Goal: Task Accomplishment & Management: Manage account settings

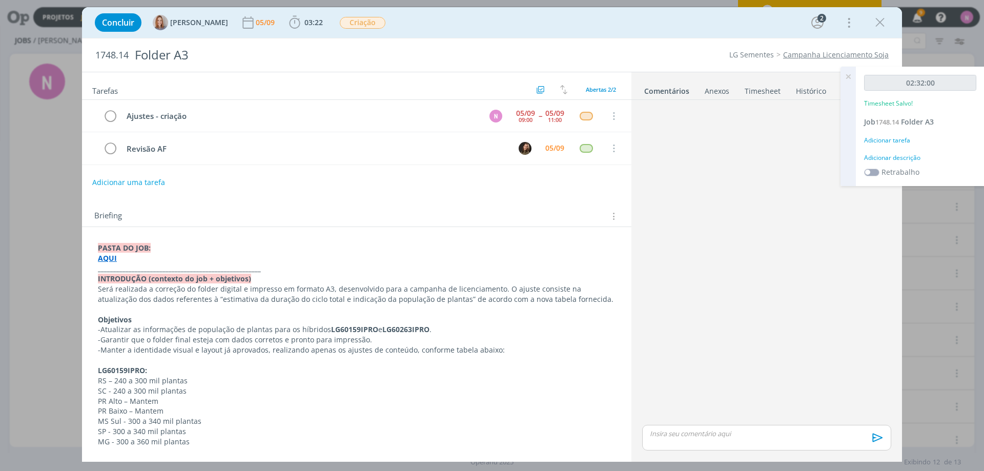
click at [105, 258] on strong "AQUI" at bounding box center [107, 258] width 19 height 10
click at [135, 284] on link "[URL][DOMAIN_NAME]" at bounding box center [164, 277] width 77 height 13
click at [693, 440] on div "dialog" at bounding box center [766, 438] width 249 height 26
drag, startPoint x: 676, startPoint y: 415, endPoint x: 721, endPoint y: 420, distance: 45.9
click at [721, 420] on div "@todos aqui" at bounding box center [766, 418] width 249 height 26
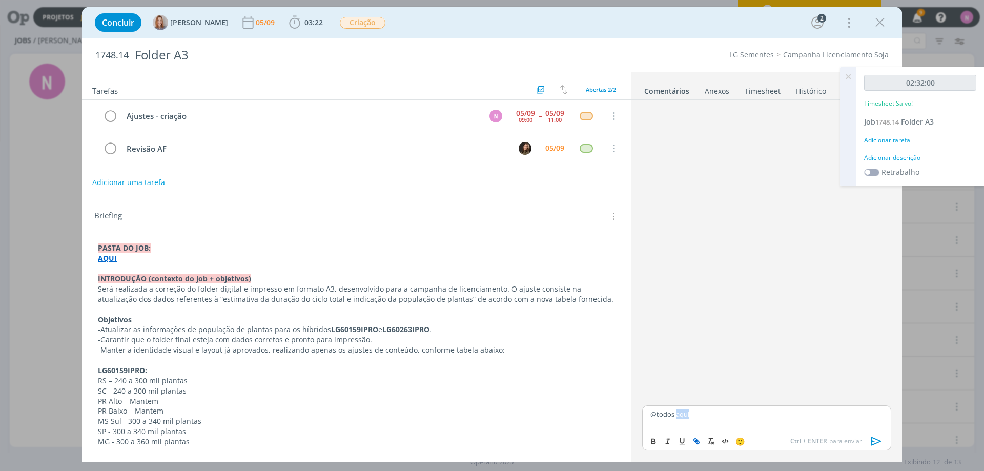
click at [699, 442] on icon "dialog" at bounding box center [696, 441] width 8 height 8
paste input "[URL][DOMAIN_NAME]"
type input "[URL][DOMAIN_NAME]"
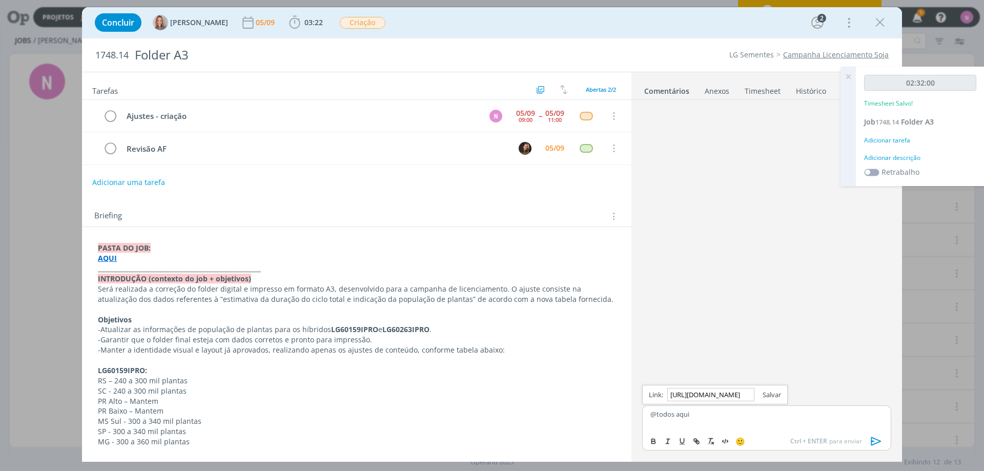
click at [765, 397] on link "dialog" at bounding box center [767, 394] width 27 height 9
click at [880, 441] on icon "dialog" at bounding box center [876, 441] width 10 height 9
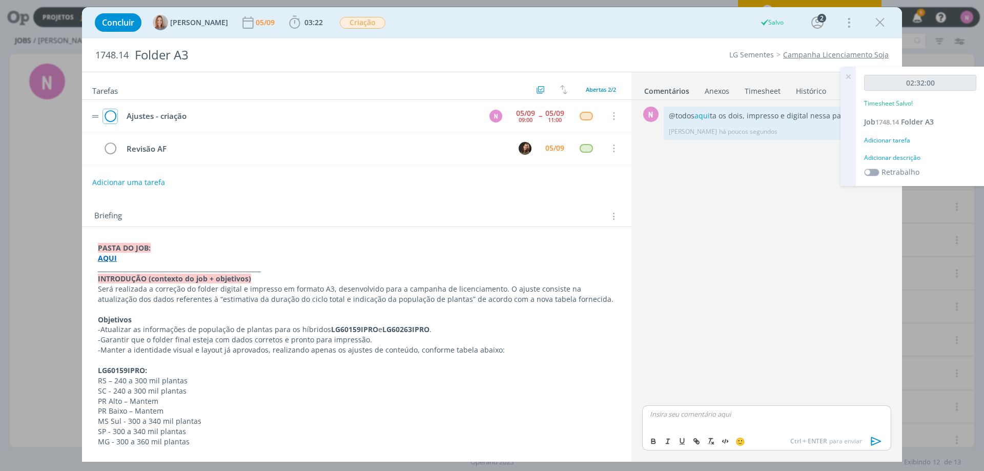
click at [112, 116] on icon "dialog" at bounding box center [110, 116] width 14 height 15
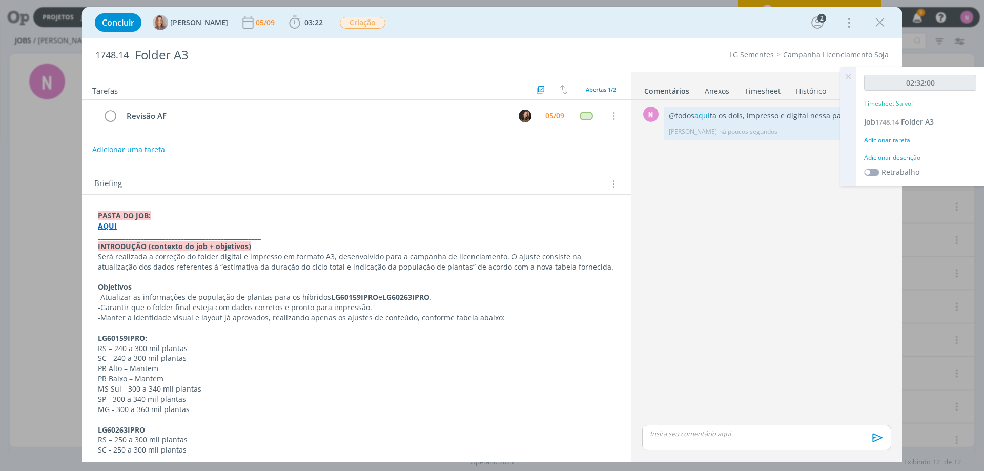
click at [897, 156] on div "Adicionar descrição" at bounding box center [920, 157] width 112 height 9
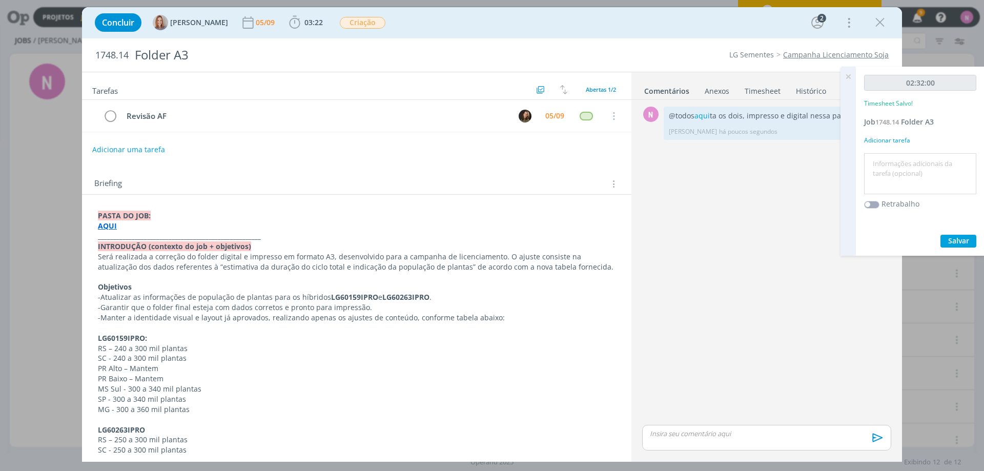
click at [910, 165] on textarea at bounding box center [919, 174] width 107 height 36
click at [921, 76] on div "02:32:00 Timesheet Salvo! Job 1748.14 Folder A3 Adicionar tarefa Retrabalho Sal…" at bounding box center [920, 161] width 129 height 189
drag, startPoint x: 922, startPoint y: 78, endPoint x: 836, endPoint y: 73, distance: 86.2
click at [920, 78] on input "02:32:00" at bounding box center [920, 83] width 112 height 16
click at [311, 18] on span "03:22" at bounding box center [313, 22] width 18 height 10
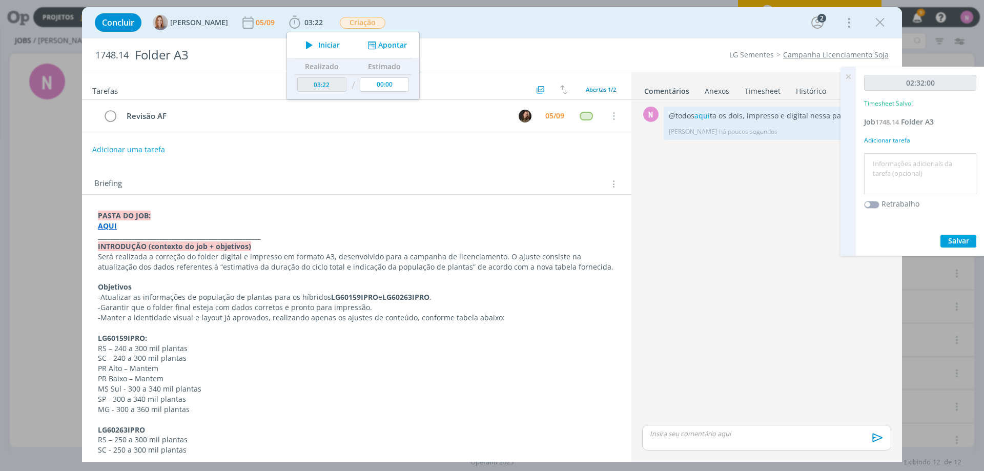
drag, startPoint x: 508, startPoint y: 10, endPoint x: 671, endPoint y: 40, distance: 166.2
click at [518, 11] on div "Concluir [PERSON_NAME] [DATE] 03:22 Iniciar Apontar Data * [DATE] Horas * 00:00…" at bounding box center [492, 22] width 820 height 31
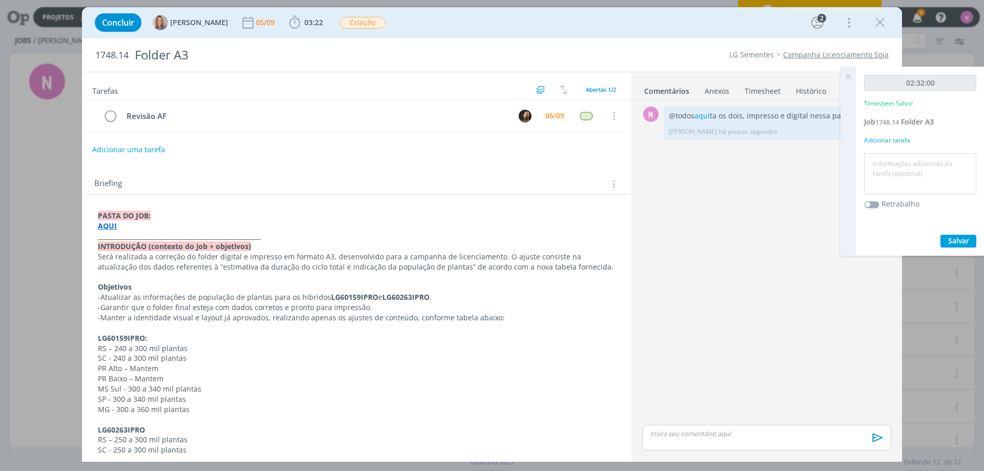
drag, startPoint x: 753, startPoint y: 89, endPoint x: 840, endPoint y: 101, distance: 88.0
click at [753, 89] on link "Timesheet" at bounding box center [762, 88] width 37 height 15
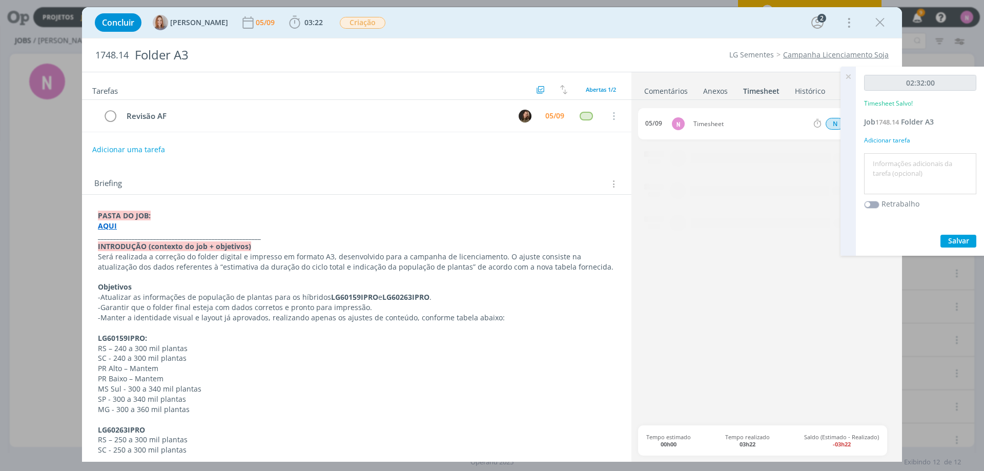
click at [847, 77] on icon at bounding box center [848, 77] width 18 height 20
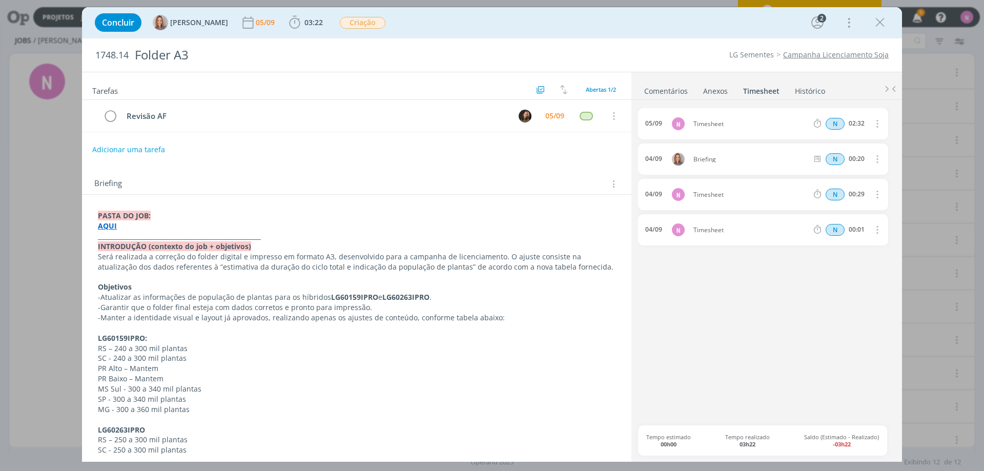
click at [878, 120] on icon "dialog" at bounding box center [876, 123] width 11 height 12
click at [826, 155] on link "Editar" at bounding box center [847, 158] width 81 height 16
click at [787, 120] on input "Selecione a tarefa" at bounding box center [780, 123] width 59 height 11
click at [718, 121] on div "Timesheet" at bounding box center [720, 123] width 55 height 11
drag, startPoint x: 734, startPoint y: 127, endPoint x: 631, endPoint y: 126, distance: 103.0
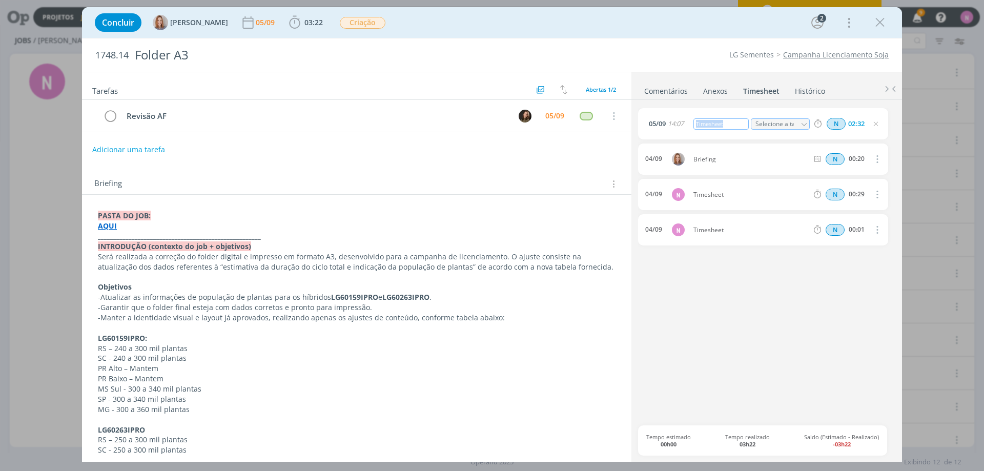
click at [631, 126] on div "Tarefas Usar Job de template Criar template a partir deste job Visualizar Templ…" at bounding box center [492, 267] width 820 height 390
drag, startPoint x: 845, startPoint y: 114, endPoint x: 856, endPoint y: 122, distance: 14.2
click at [848, 115] on div "[DATE] 14:07 downloads e ajuste Selecione a tarefa Abertas Revisão AF - [PERSON…" at bounding box center [763, 123] width 250 height 31
click at [859, 124] on input "02:32" at bounding box center [856, 123] width 22 height 11
type input "01:50"
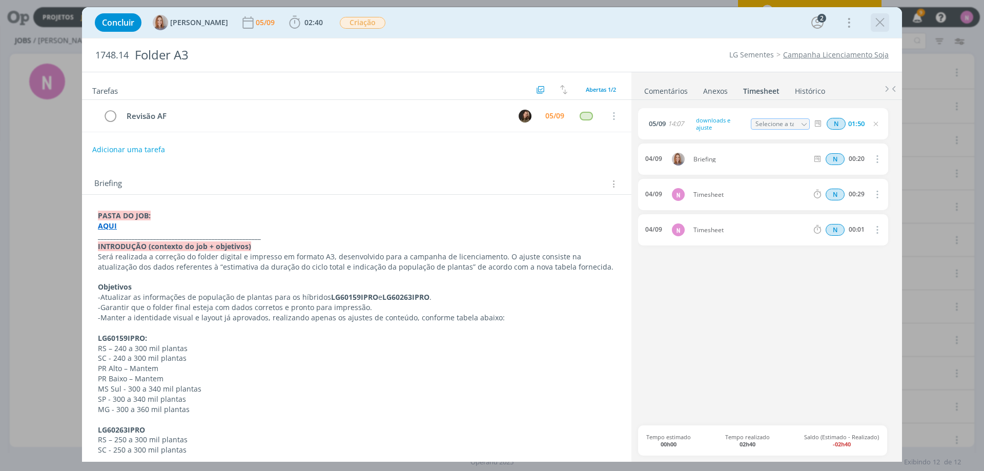
click at [878, 23] on icon "dialog" at bounding box center [879, 22] width 15 height 15
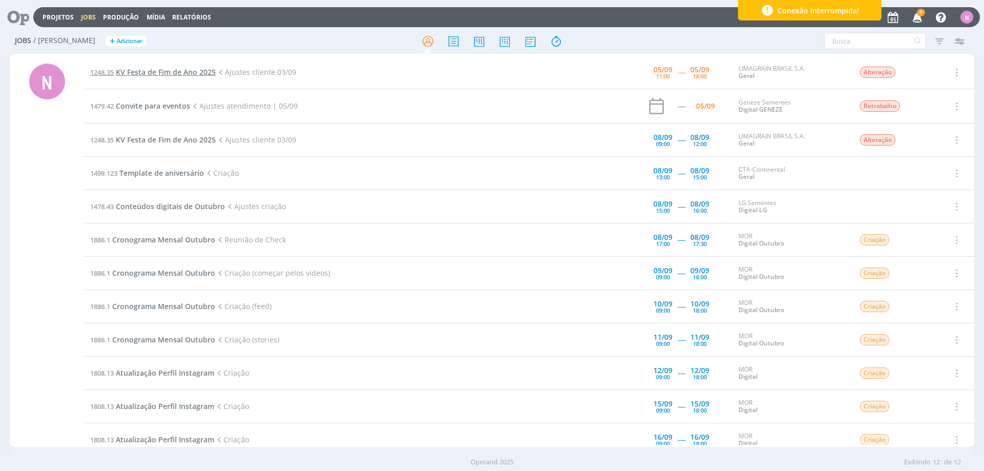
click at [176, 72] on span "KV Festa de Fim de Ano 2025" at bounding box center [166, 72] width 100 height 10
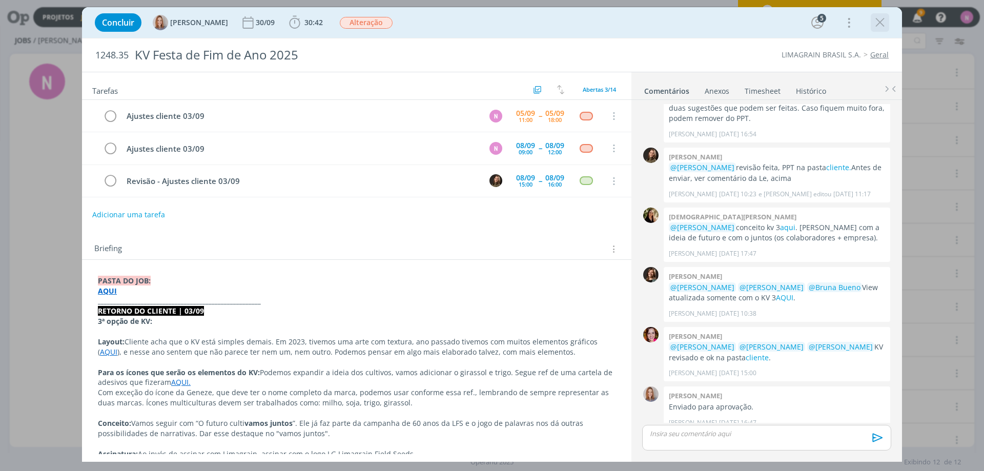
click at [884, 29] on icon "dialog" at bounding box center [879, 22] width 15 height 15
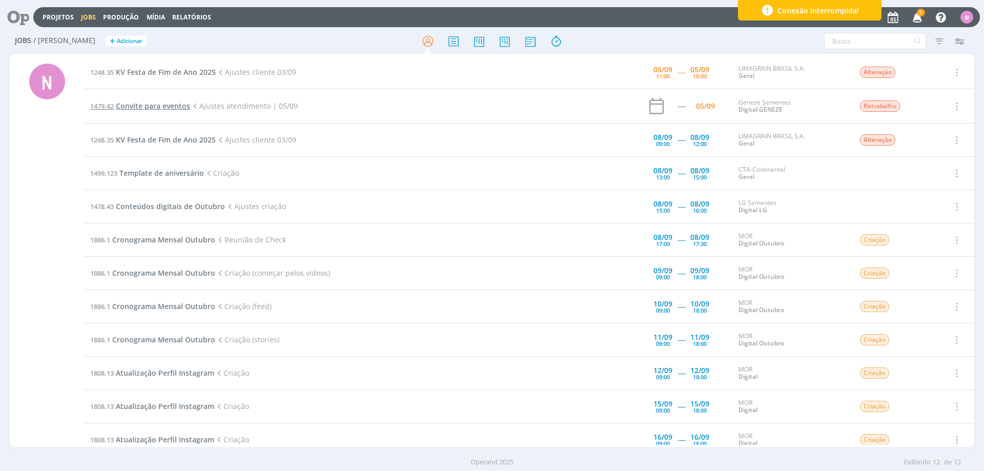
click at [172, 107] on span "Convite para eventos" at bounding box center [153, 106] width 74 height 10
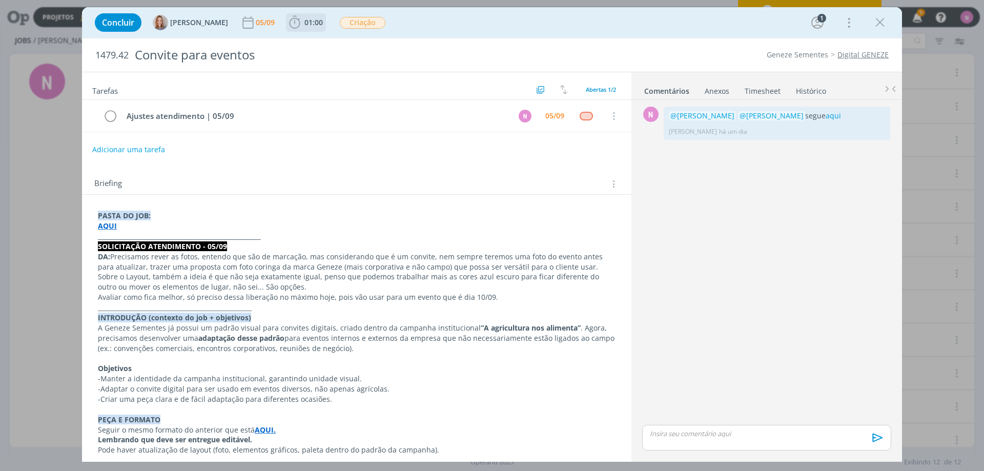
click at [313, 27] on span "01:00" at bounding box center [313, 22] width 18 height 10
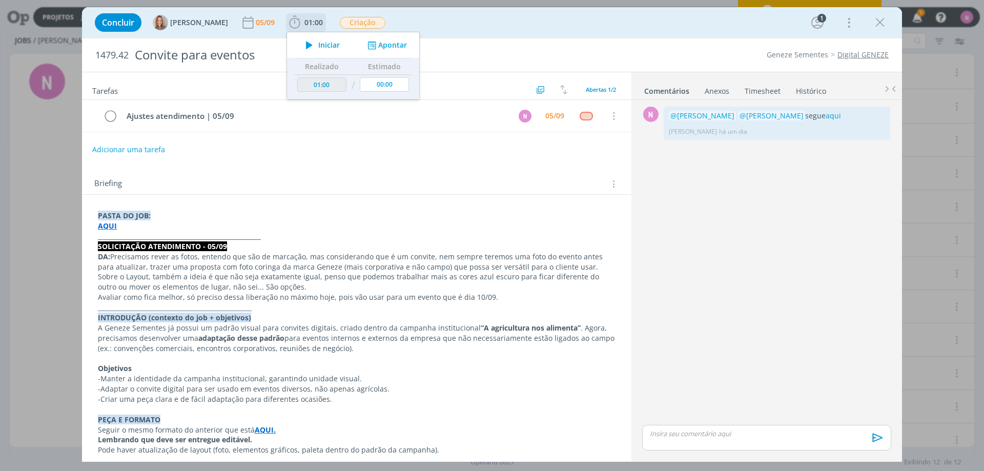
click at [317, 47] on icon "dialog" at bounding box center [309, 44] width 18 height 13
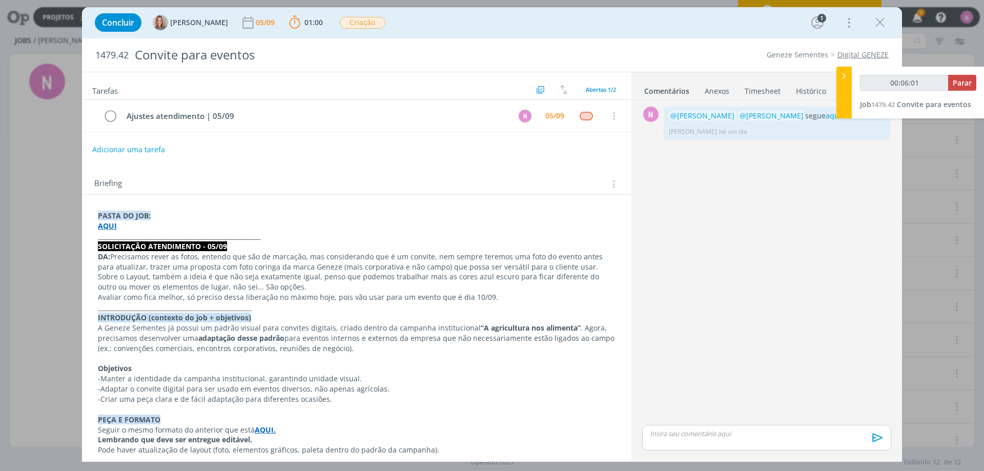
click at [303, 275] on p "Sobre o Layout, também a ideia é que não seja exatamente igual, penso que podem…" at bounding box center [357, 282] width 518 height 20
click at [964, 79] on span "Parar" at bounding box center [962, 83] width 19 height 10
click at [961, 86] on span "Parar" at bounding box center [962, 83] width 19 height 10
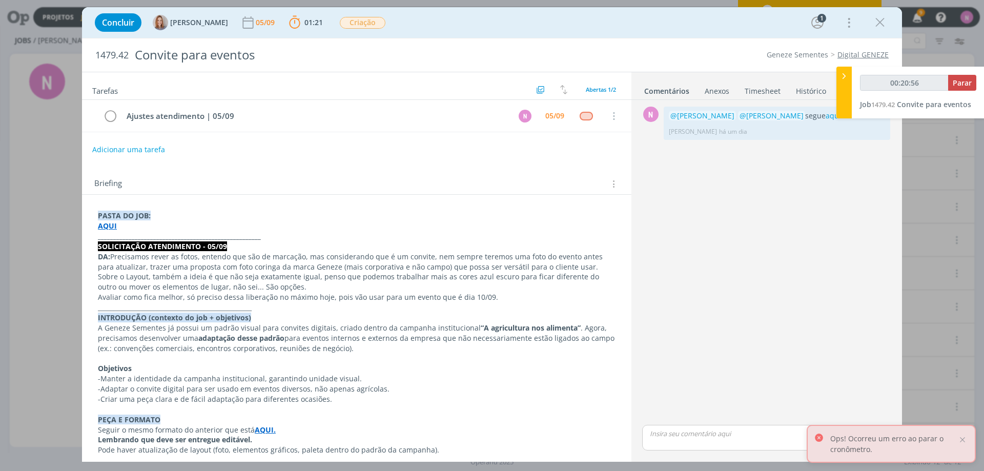
type input "00:21:00"
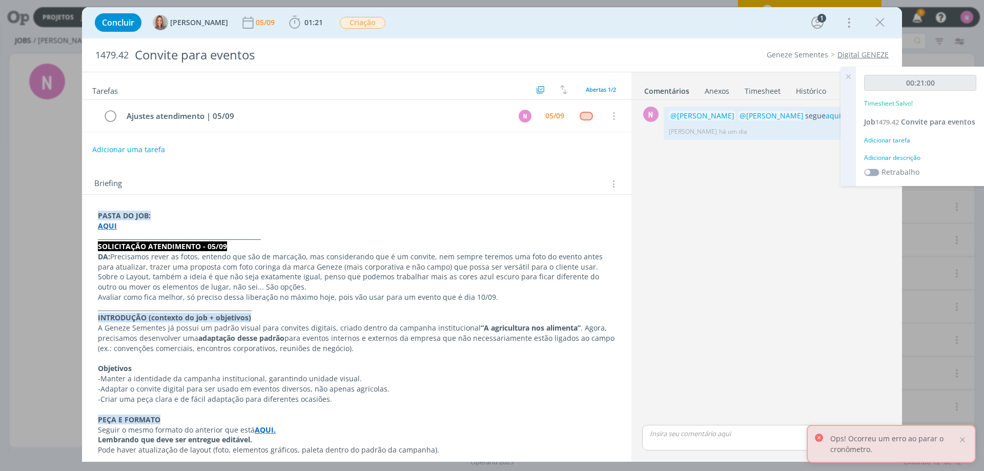
click at [849, 75] on icon at bounding box center [848, 77] width 18 height 20
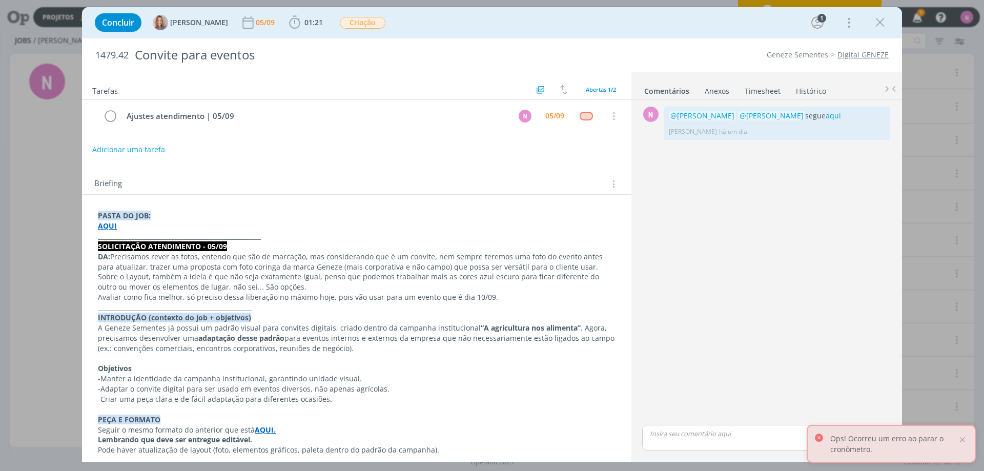
click at [712, 432] on p "dialog" at bounding box center [766, 433] width 233 height 9
click at [752, 410] on p "dialog" at bounding box center [766, 413] width 233 height 9
click at [108, 228] on strong "AQUI" at bounding box center [107, 226] width 19 height 10
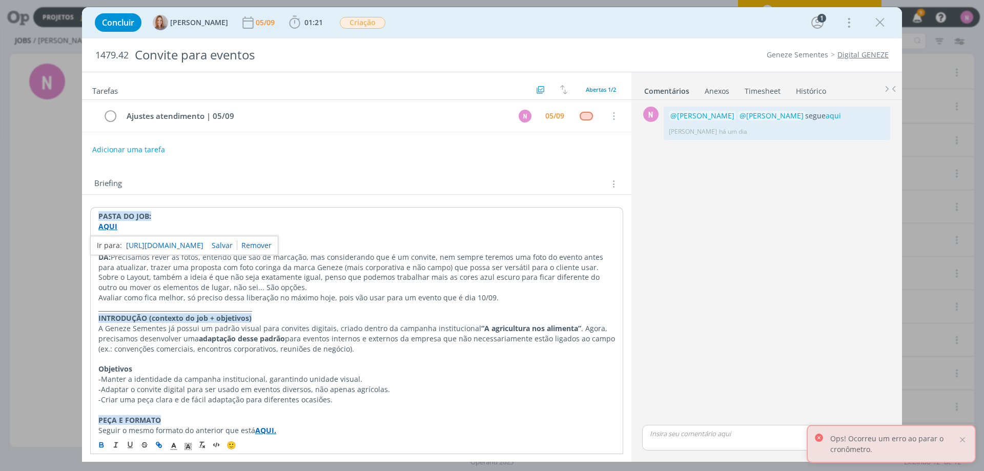
click at [156, 244] on link "[URL][DOMAIN_NAME]" at bounding box center [164, 245] width 77 height 13
click at [683, 429] on p "dialog" at bounding box center [766, 433] width 233 height 9
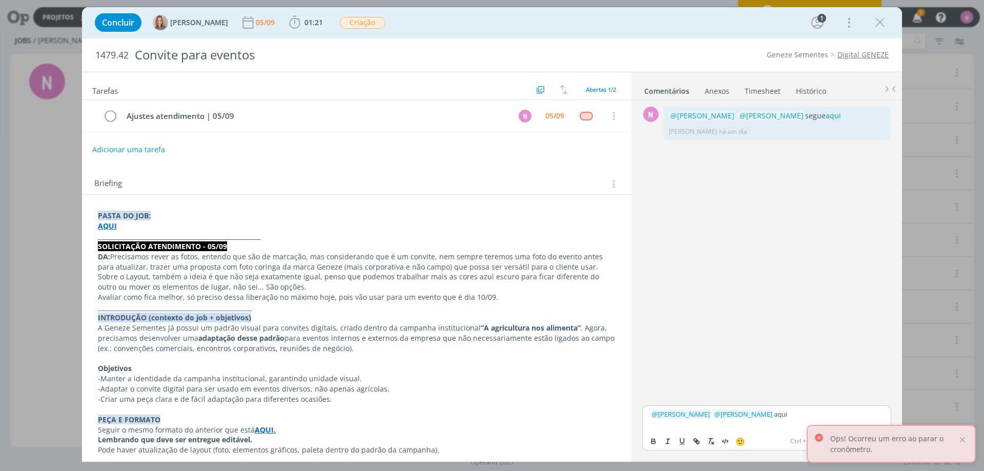
drag, startPoint x: 769, startPoint y: 410, endPoint x: 808, endPoint y: 404, distance: 38.9
click at [808, 404] on div "﻿ @ [PERSON_NAME] ﻿ ﻿ @ [PERSON_NAME] ﻿ aqui 🙂 Ctrl + ENTER para enviar" at bounding box center [766, 431] width 257 height 56
click at [698, 438] on icon "dialog" at bounding box center [696, 441] width 8 height 8
type input "aqui"
paste input "dialog"
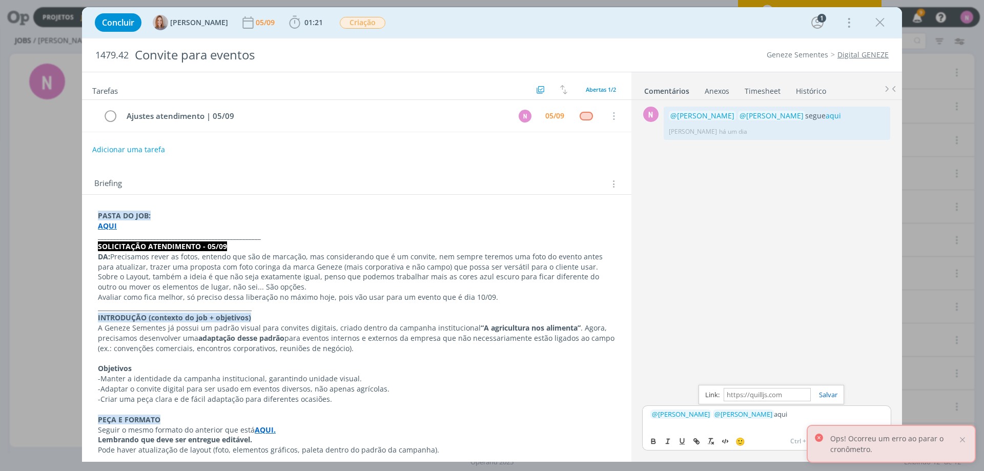
click at [792, 396] on input "dialog" at bounding box center [767, 394] width 87 height 13
paste input "[URL][DOMAIN_NAME]"
type input "[URL][DOMAIN_NAME]"
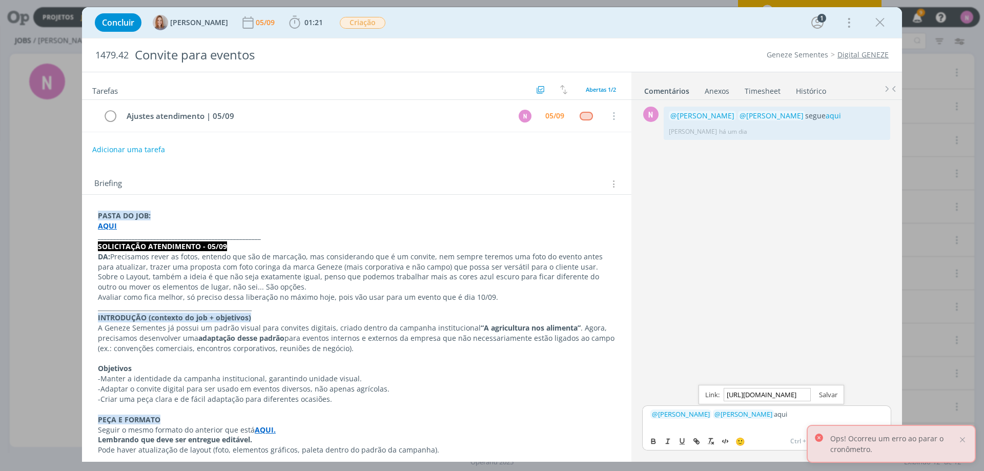
click at [821, 396] on link "dialog" at bounding box center [824, 394] width 27 height 9
click at [964, 441] on div at bounding box center [962, 439] width 9 height 9
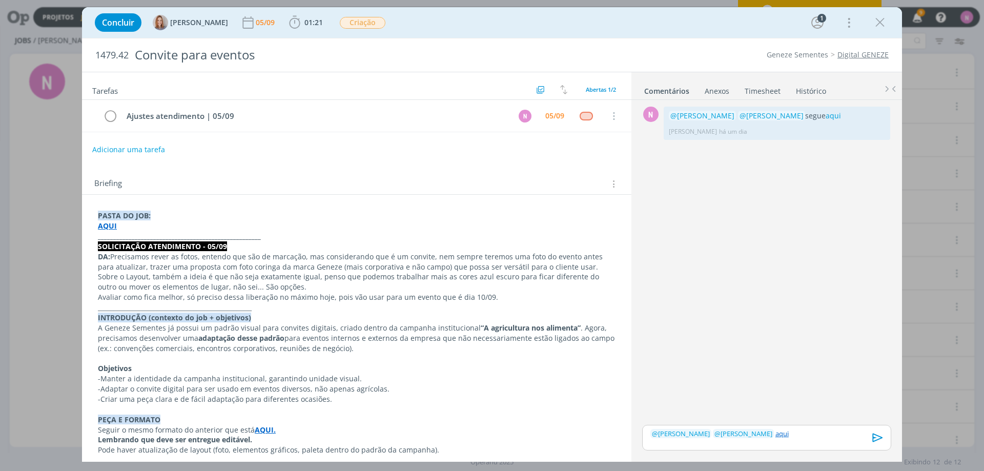
click at [817, 435] on p "﻿ @ [PERSON_NAME] ﻿ ﻿ @ [PERSON_NAME] ﻿ aqui" at bounding box center [766, 433] width 233 height 9
drag, startPoint x: 876, startPoint y: 439, endPoint x: 861, endPoint y: 369, distance: 70.8
click at [874, 435] on icon "dialog" at bounding box center [876, 440] width 15 height 15
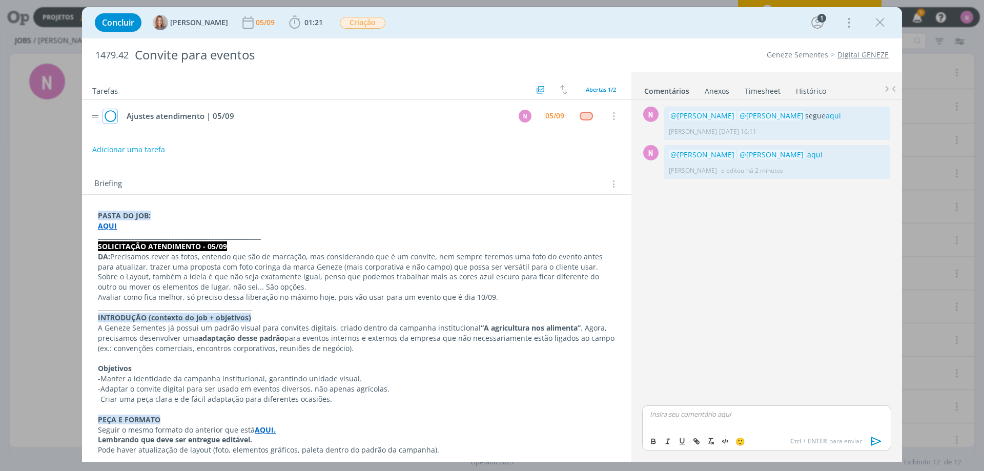
click at [114, 115] on icon "dialog" at bounding box center [110, 116] width 14 height 15
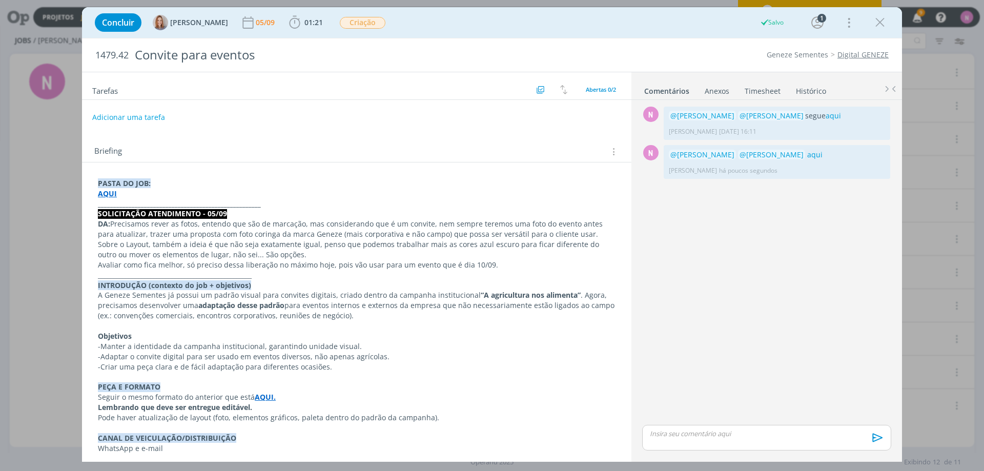
click at [749, 92] on link "Timesheet" at bounding box center [762, 88] width 37 height 15
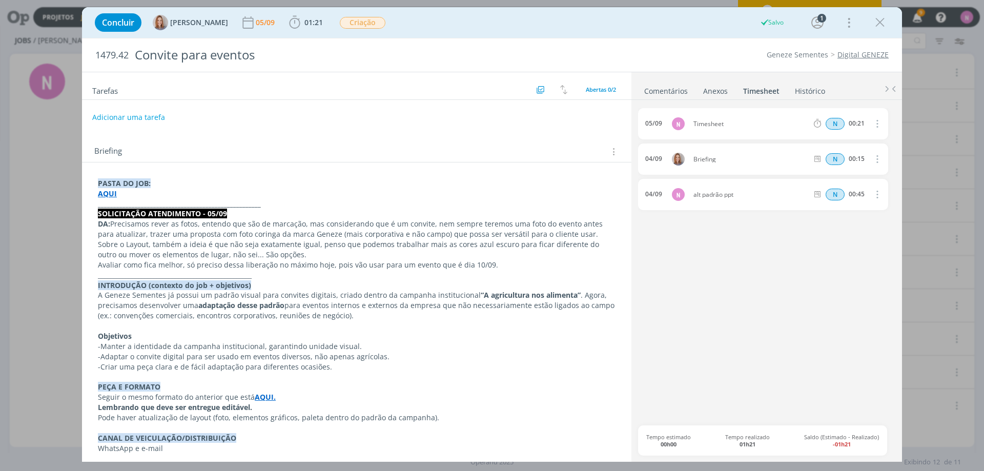
click at [698, 124] on span "Timesheet" at bounding box center [750, 124] width 122 height 6
click at [878, 123] on icon "dialog" at bounding box center [876, 123] width 11 height 12
click at [839, 160] on link "Editar" at bounding box center [847, 158] width 81 height 16
click at [731, 117] on div "[DATE] 16:04 Timesheet Selecione a tarefa N 00:21" at bounding box center [763, 123] width 250 height 31
click at [722, 118] on div "Timesheet" at bounding box center [720, 123] width 55 height 11
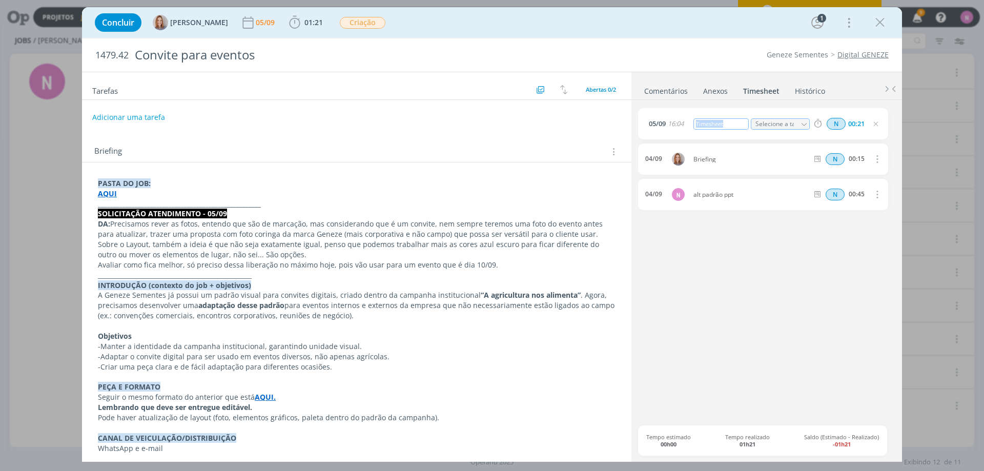
click at [634, 121] on body "Projetos Jobs Produção [GEOGRAPHIC_DATA] Relatórios 9 Notificações Central de A…" at bounding box center [492, 235] width 984 height 471
click at [671, 86] on link "Comentários" at bounding box center [666, 88] width 45 height 15
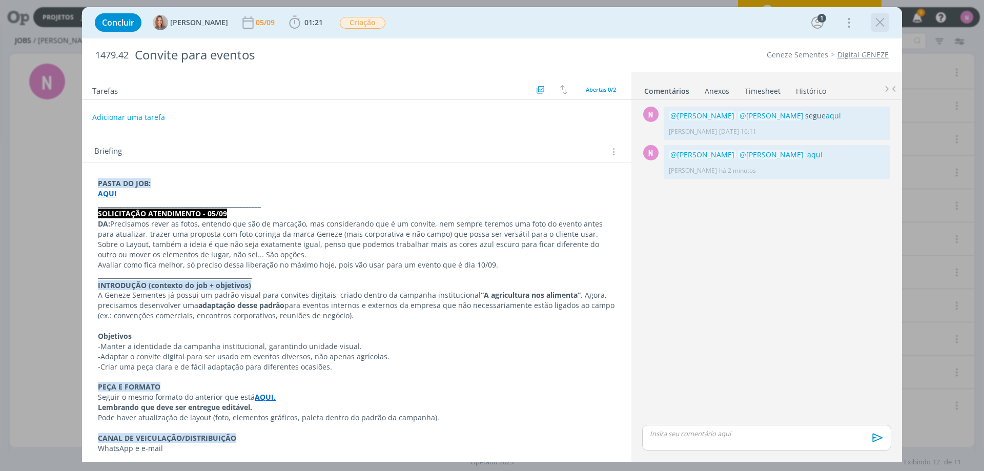
click at [879, 22] on icon "dialog" at bounding box center [879, 22] width 15 height 15
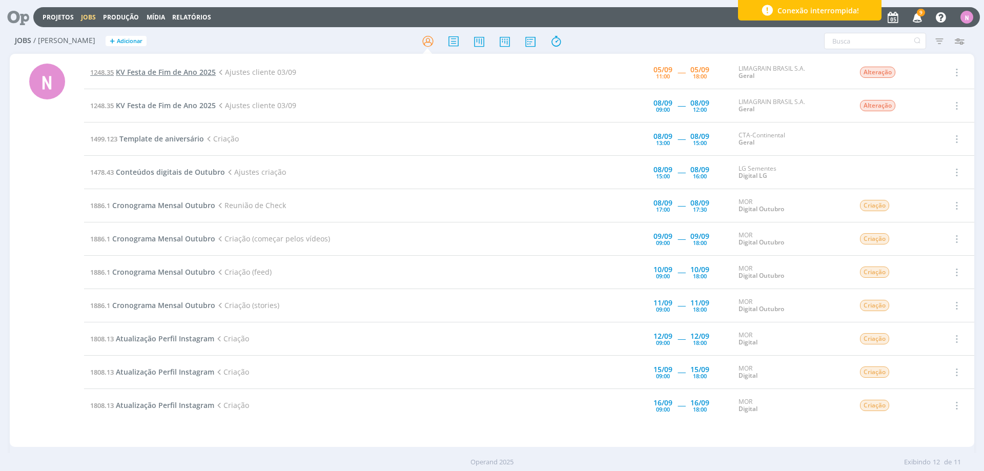
click at [172, 72] on span "KV Festa de Fim de Ano 2025" at bounding box center [166, 72] width 100 height 10
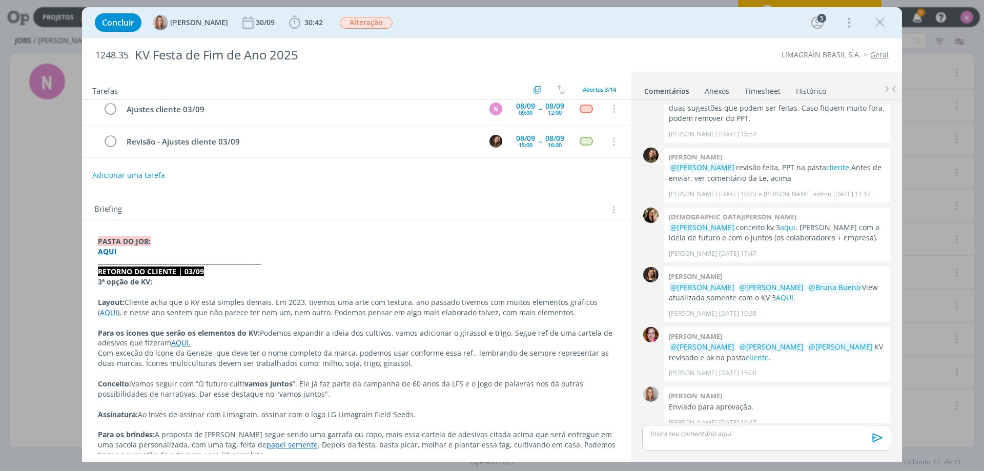
scroll to position [102, 0]
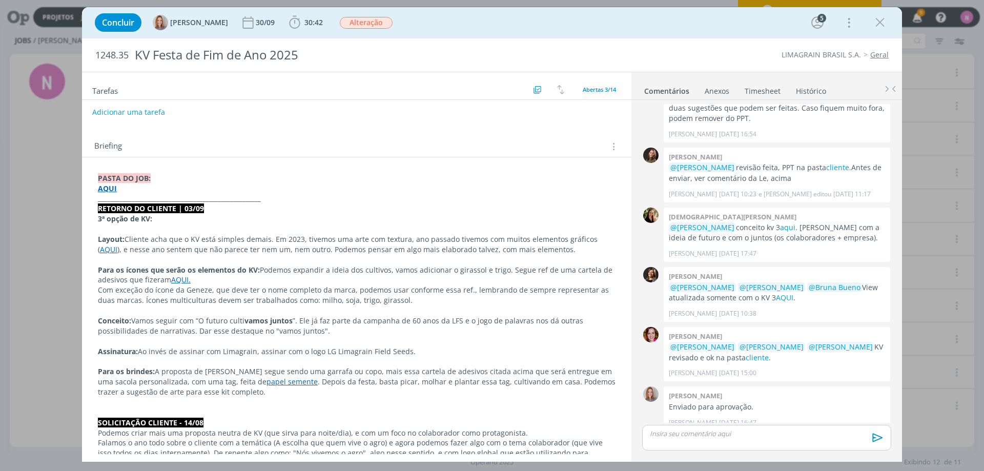
click at [183, 279] on link "AQUI." at bounding box center [180, 280] width 19 height 10
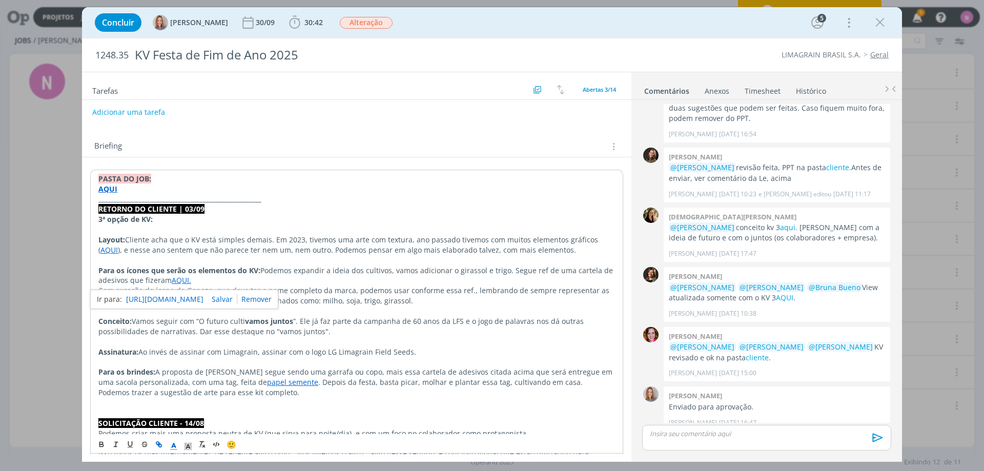
click at [196, 299] on link "[URL][DOMAIN_NAME]" at bounding box center [164, 299] width 77 height 13
click at [365, 319] on p "Conceito: Vamos seguir com “O futuro culti vamos juntos ”. Ele já faz parte da …" at bounding box center [356, 326] width 516 height 20
click at [746, 353] on link "cliente" at bounding box center [757, 358] width 23 height 10
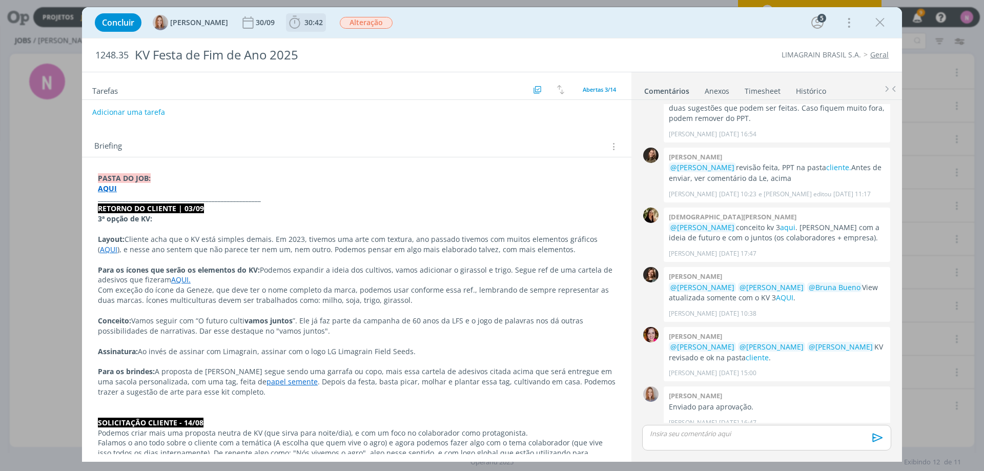
click at [304, 25] on span "30:42" at bounding box center [313, 22] width 18 height 10
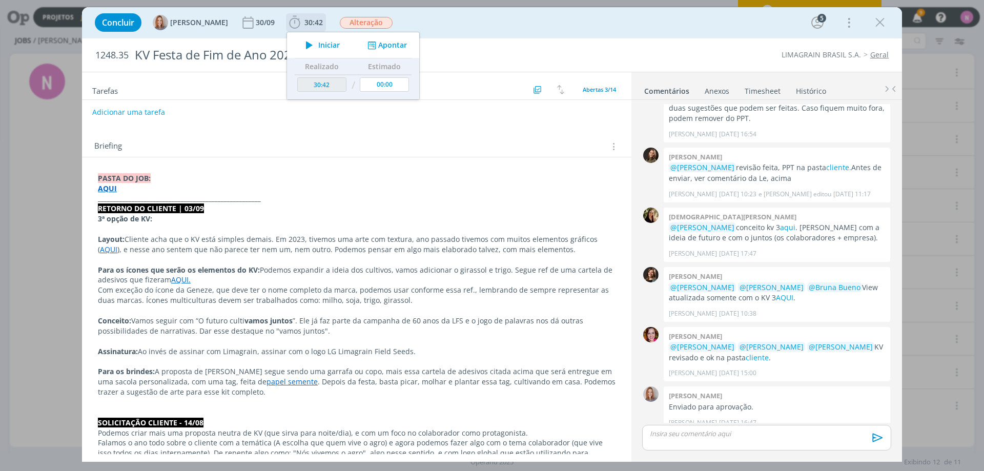
click at [323, 45] on span "Iniciar" at bounding box center [329, 45] width 22 height 7
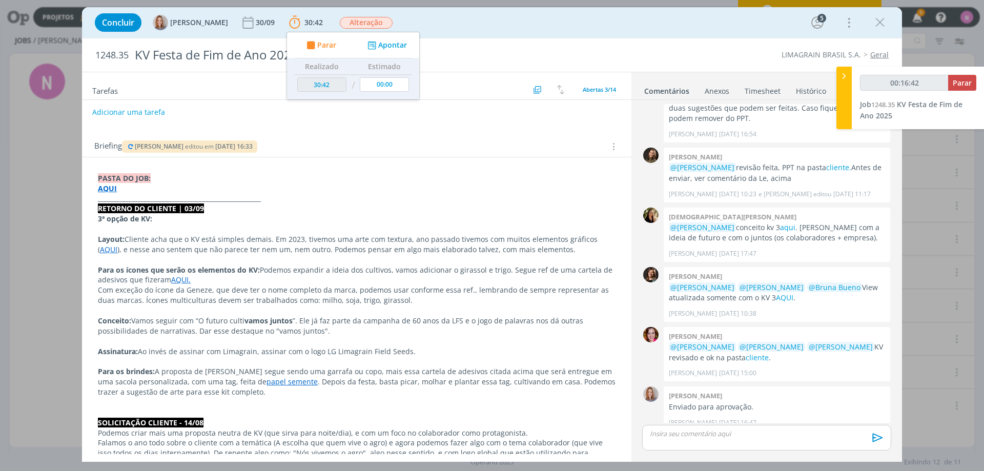
scroll to position [154, 0]
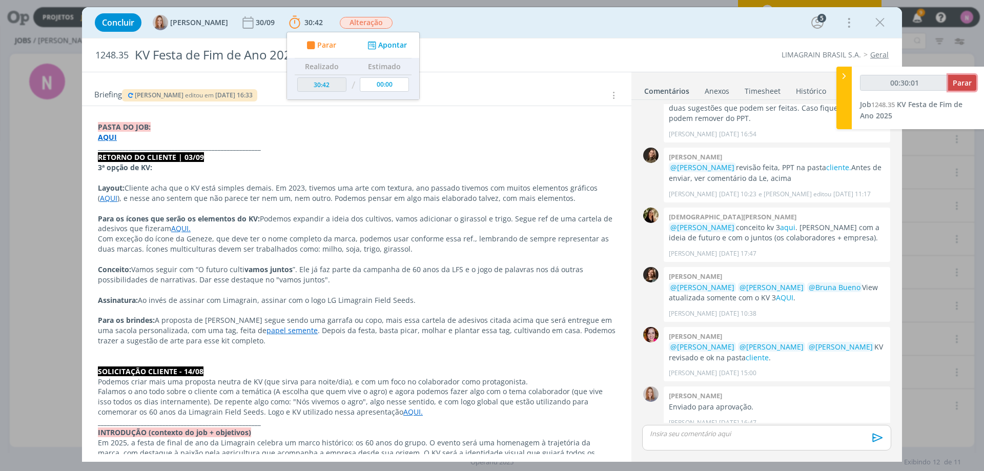
click at [961, 80] on span "Parar" at bounding box center [962, 83] width 19 height 10
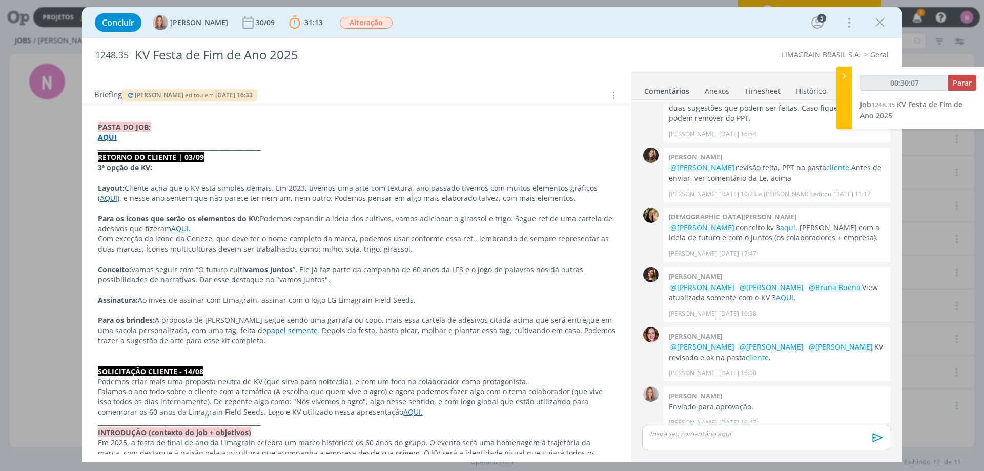
type input "00:31:00"
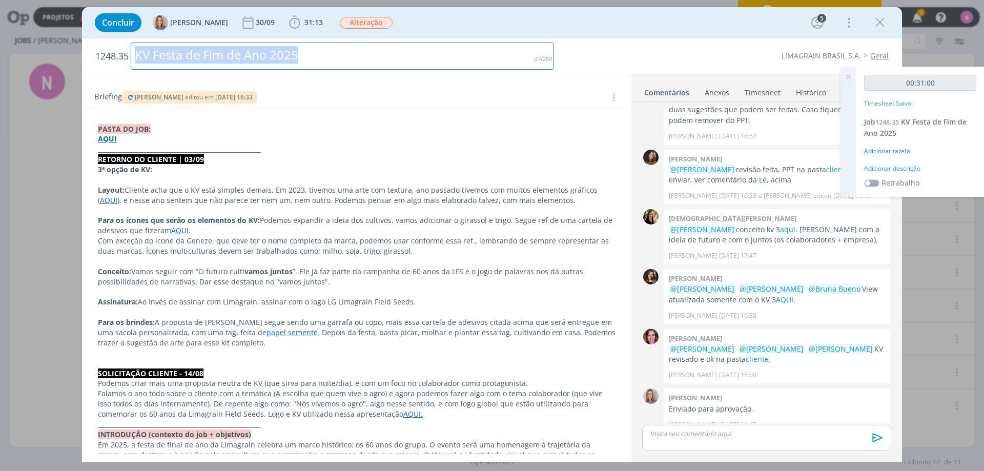
drag, startPoint x: 304, startPoint y: 52, endPoint x: 98, endPoint y: 57, distance: 206.0
click at [97, 57] on h2 "1248.35 KV Festa de Fim de Ano 2025" at bounding box center [324, 55] width 459 height 35
copy div "KV Festa de Fim de Ano 2025"
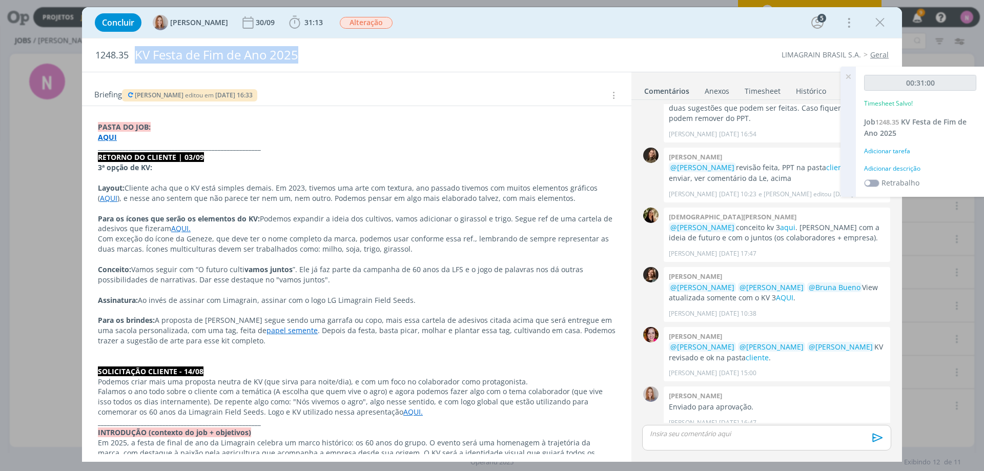
click at [173, 229] on link "AQUI." at bounding box center [180, 228] width 19 height 10
click at [317, 22] on span "31:13" at bounding box center [313, 22] width 18 height 10
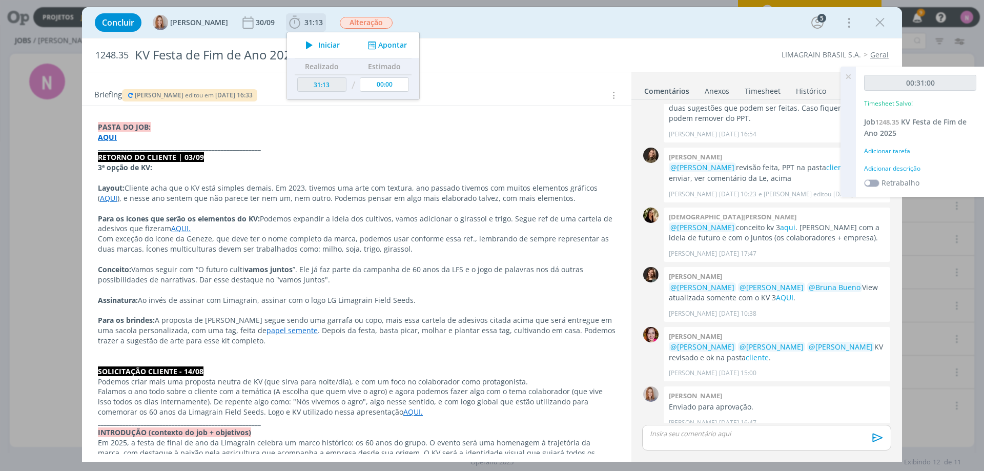
click at [326, 43] on span "Iniciar" at bounding box center [329, 45] width 22 height 7
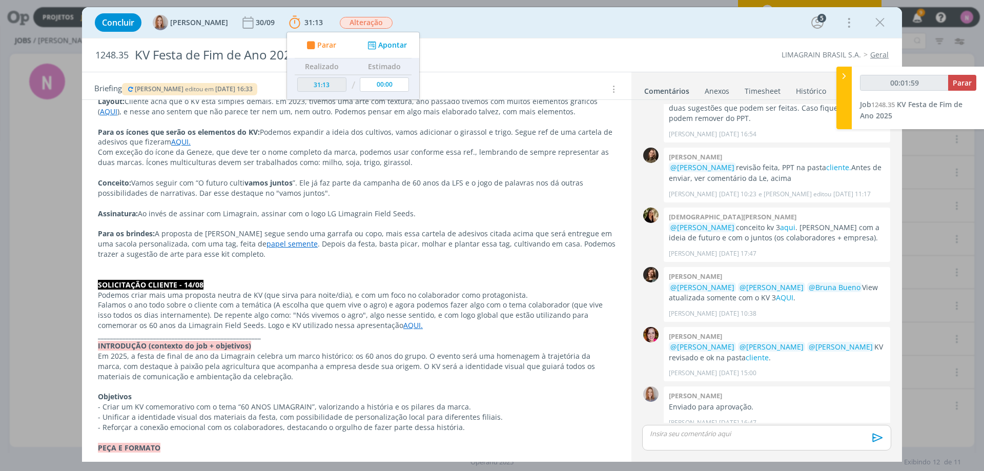
scroll to position [307, 0]
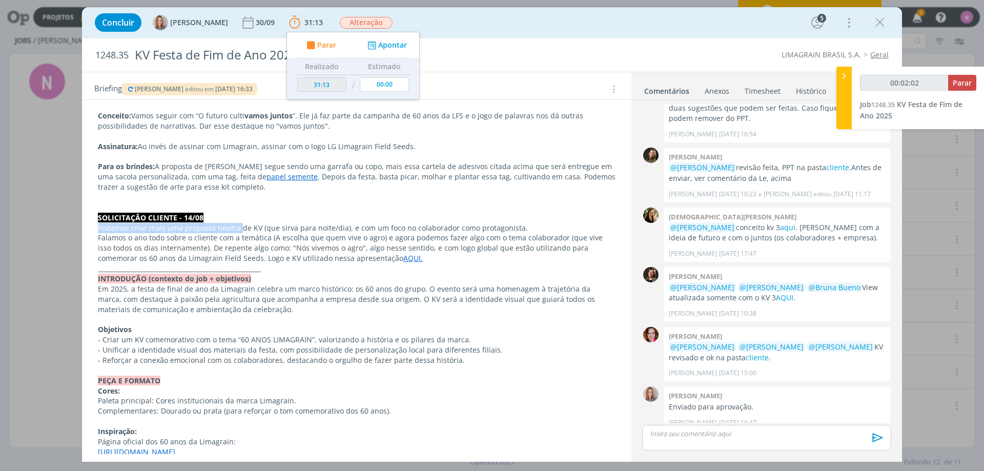
drag, startPoint x: 97, startPoint y: 228, endPoint x: 241, endPoint y: 227, distance: 143.5
click at [241, 227] on div "PASTA DO JOB: AQUI _____________________________________________________ RETORN…" at bounding box center [356, 432] width 533 height 934
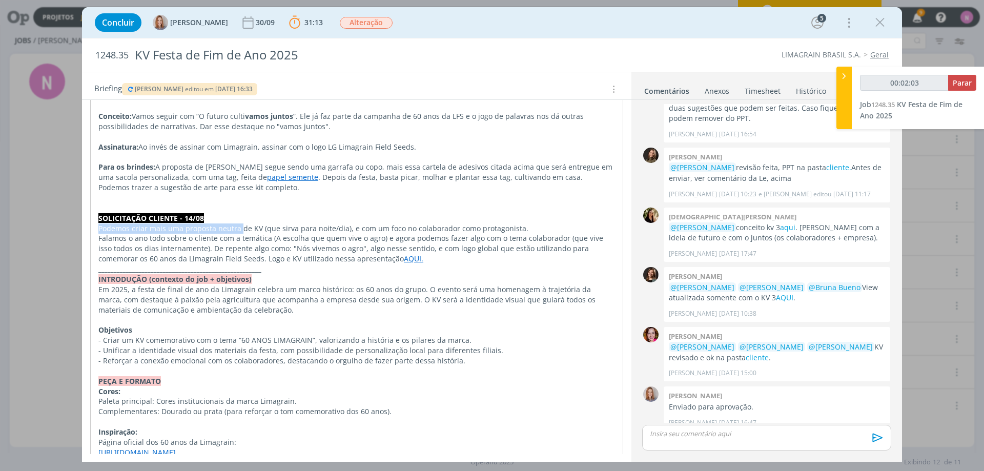
click at [241, 227] on p "Podemos criar mais uma proposta neutra de KV (que sirva para noite/dia), e com …" at bounding box center [356, 228] width 516 height 10
drag, startPoint x: 99, startPoint y: 230, endPoint x: 346, endPoint y: 258, distance: 248.6
click at [346, 258] on div "PASTA DO JOB: AQUI _____________________________________________________ RETORN…" at bounding box center [356, 432] width 533 height 935
click at [191, 148] on p "Assinatura: Ao invés de assinar com Limagrain, assinar com o logo LG Limagrain …" at bounding box center [356, 147] width 516 height 10
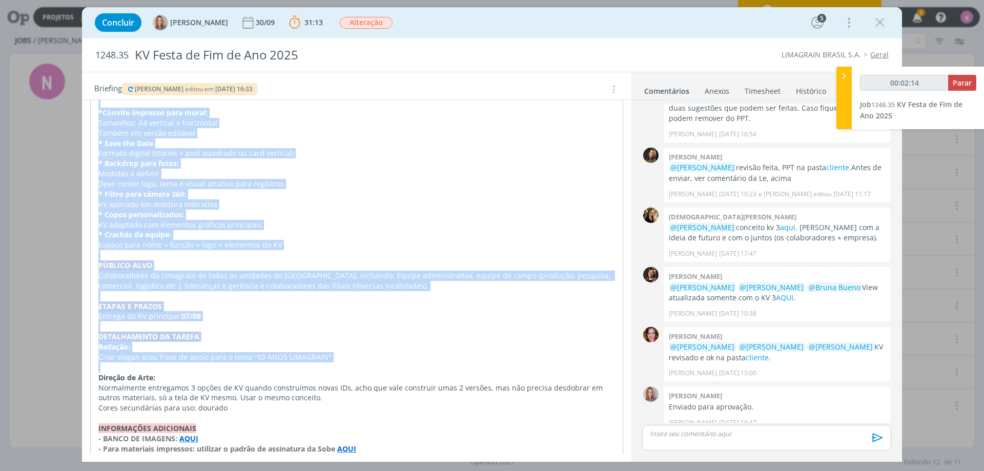
scroll to position [756, 0]
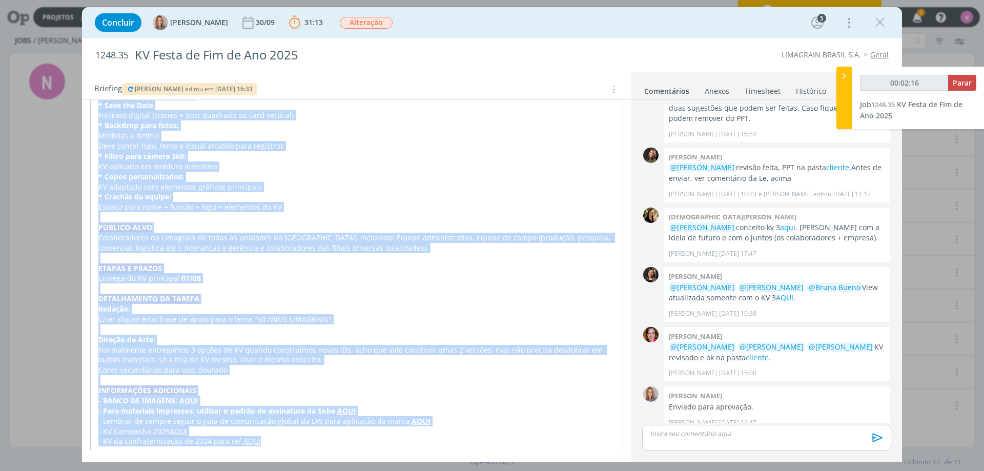
drag, startPoint x: 98, startPoint y: 166, endPoint x: 431, endPoint y: 441, distance: 431.3
copy div "6l ipsum do SI: Ametco: Adipisc elit sed d EI temp incidid utlabo. Et 6764, dol…"
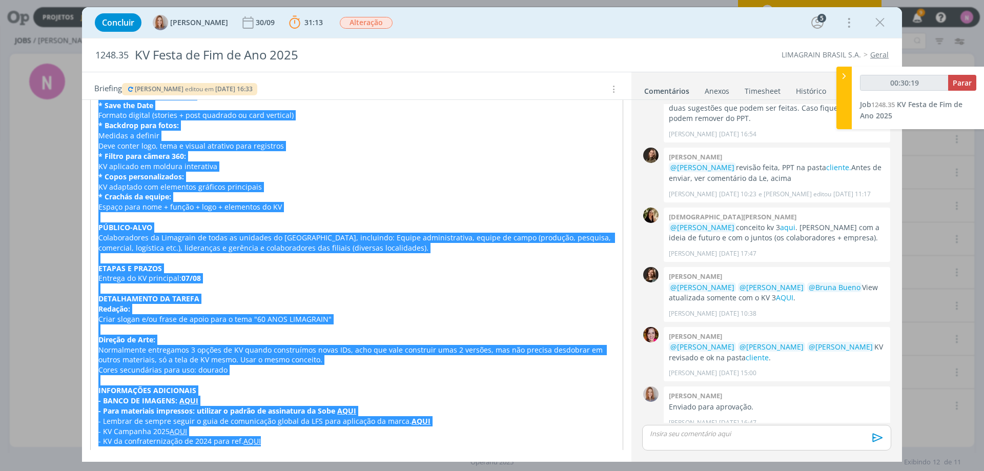
type input "00:31:19"
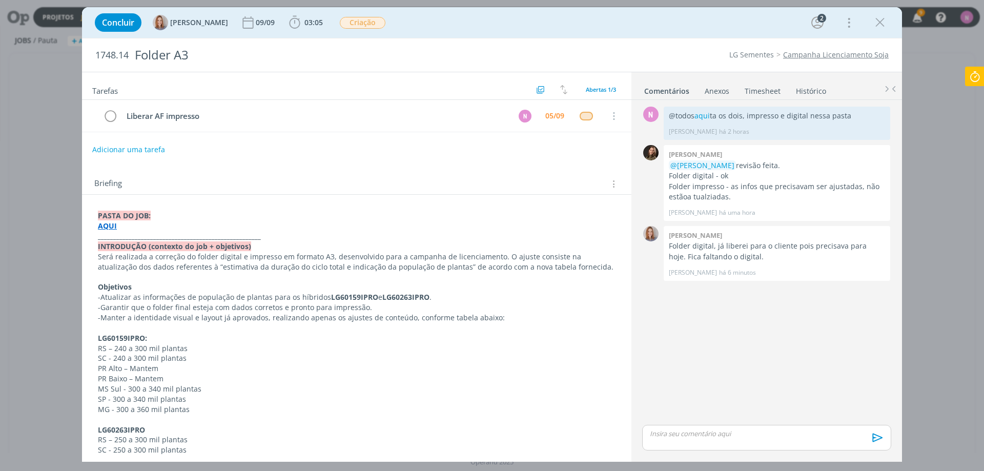
click at [112, 229] on strong "AQUI" at bounding box center [107, 226] width 19 height 10
click at [137, 248] on link "[URL][DOMAIN_NAME]" at bounding box center [164, 245] width 77 height 13
click at [115, 225] on strong "AQUI" at bounding box center [107, 226] width 19 height 10
click at [154, 251] on link "[URL][DOMAIN_NAME]" at bounding box center [164, 245] width 77 height 13
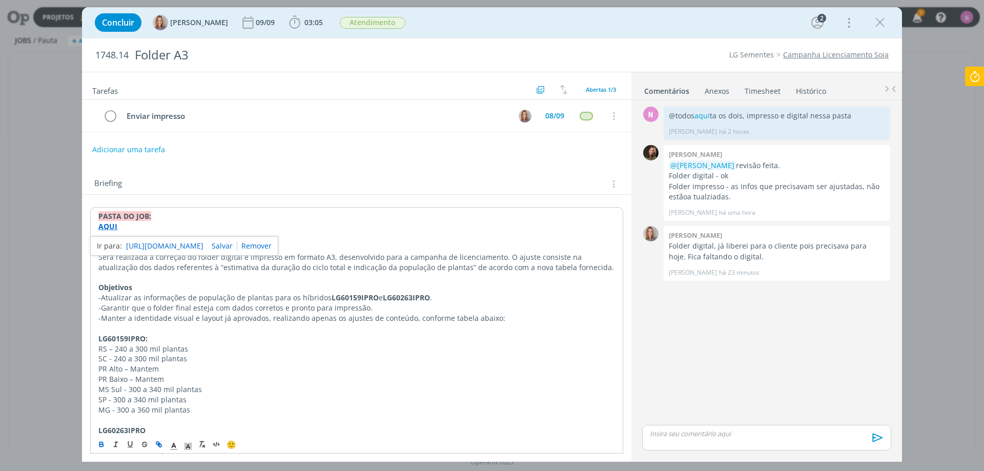
click at [980, 69] on icon at bounding box center [974, 77] width 18 height 20
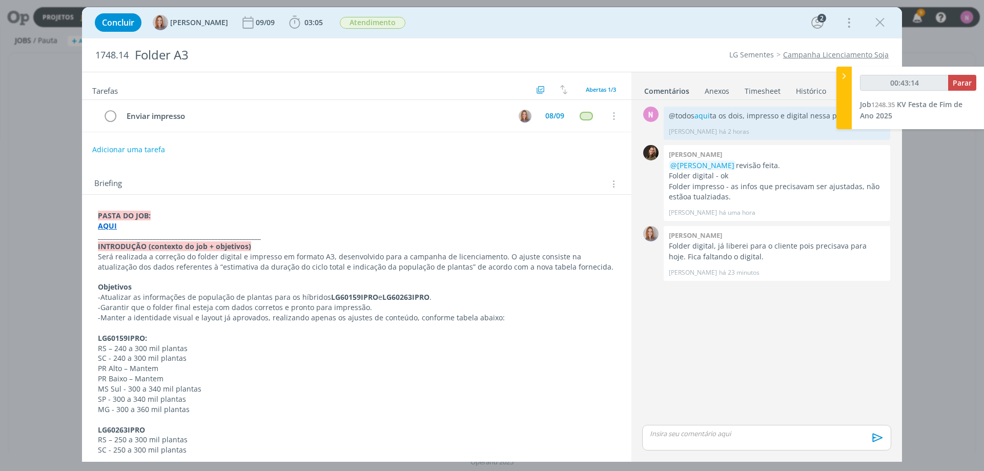
type input "00:43:15"
click at [960, 80] on span "Parar" at bounding box center [962, 83] width 19 height 10
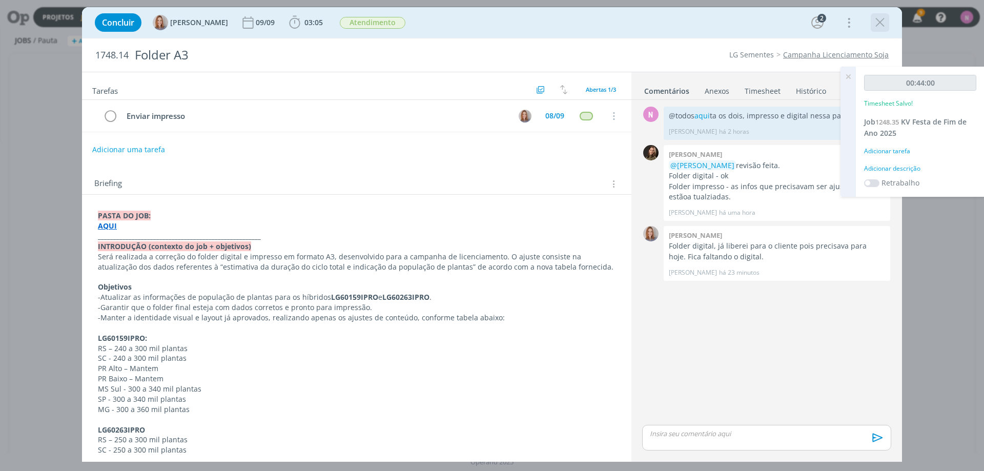
click at [879, 20] on icon "dialog" at bounding box center [879, 22] width 15 height 15
